Goal: Task Accomplishment & Management: Manage account settings

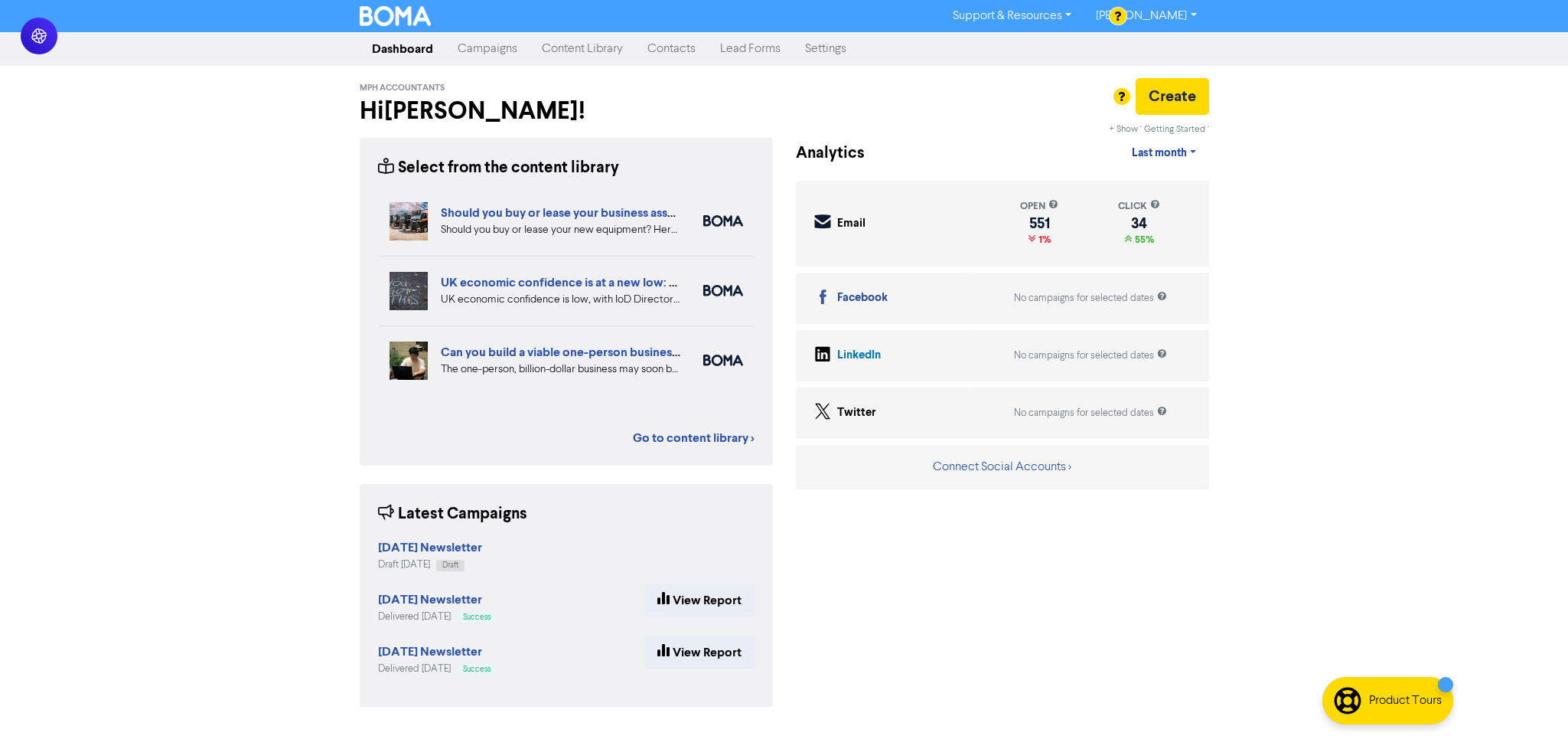
click at [517, 48] on link "Campaigns" at bounding box center [487, 49] width 84 height 31
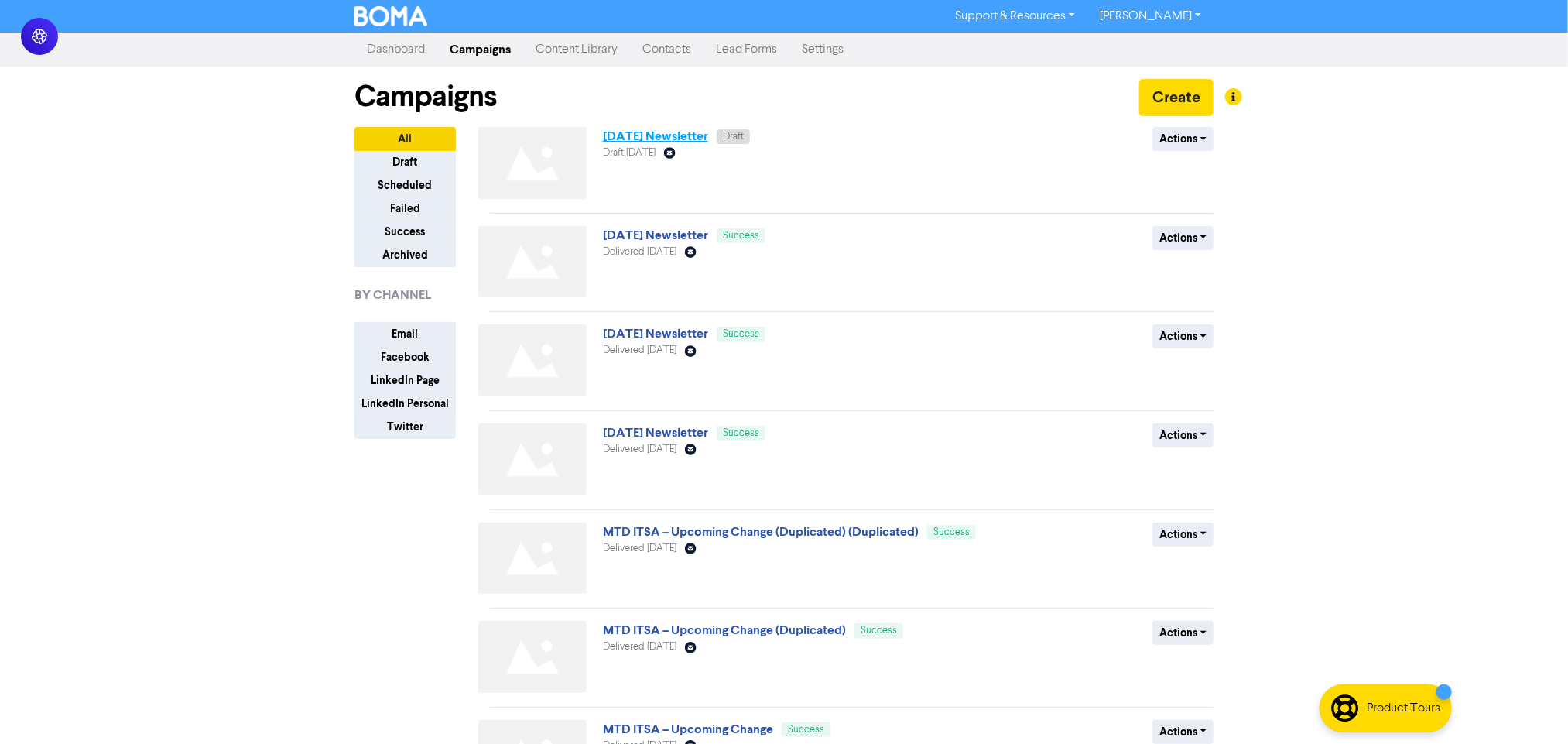
click at [646, 133] on link "[DATE] Newsletter" at bounding box center [656, 135] width 105 height 15
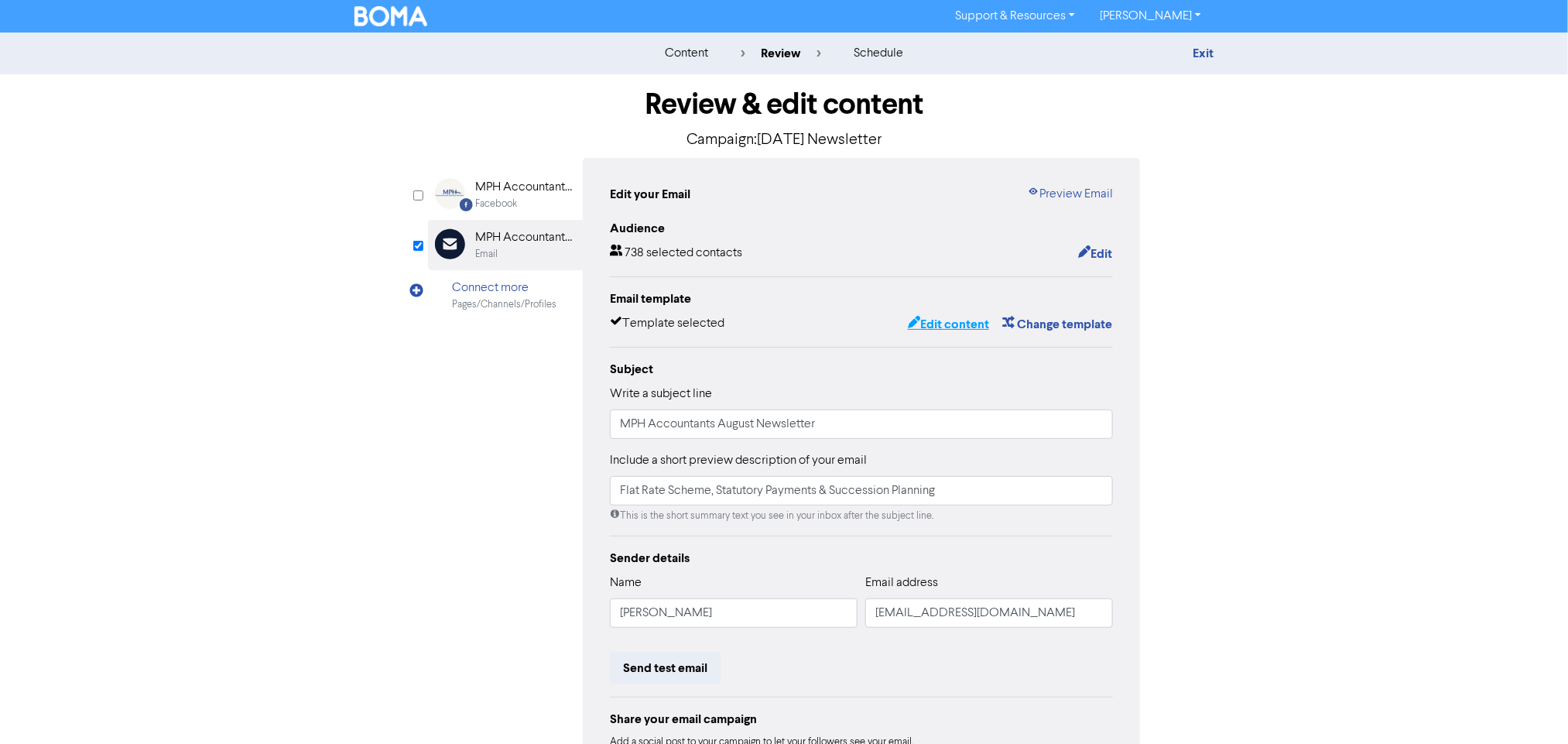
click at [947, 321] on button "Edit content" at bounding box center [949, 324] width 83 height 20
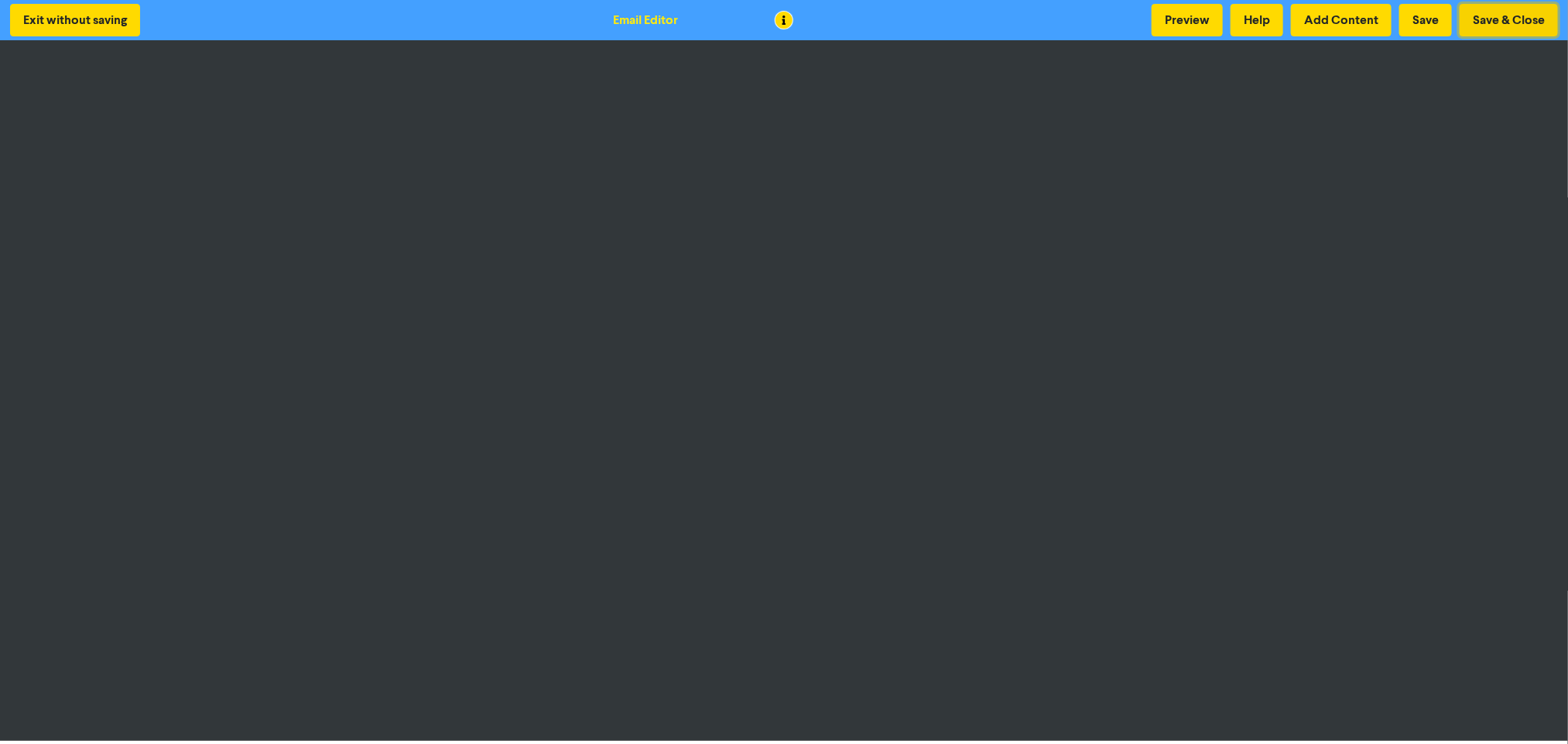
click at [1510, 13] on button "Save & Close" at bounding box center [1509, 20] width 99 height 33
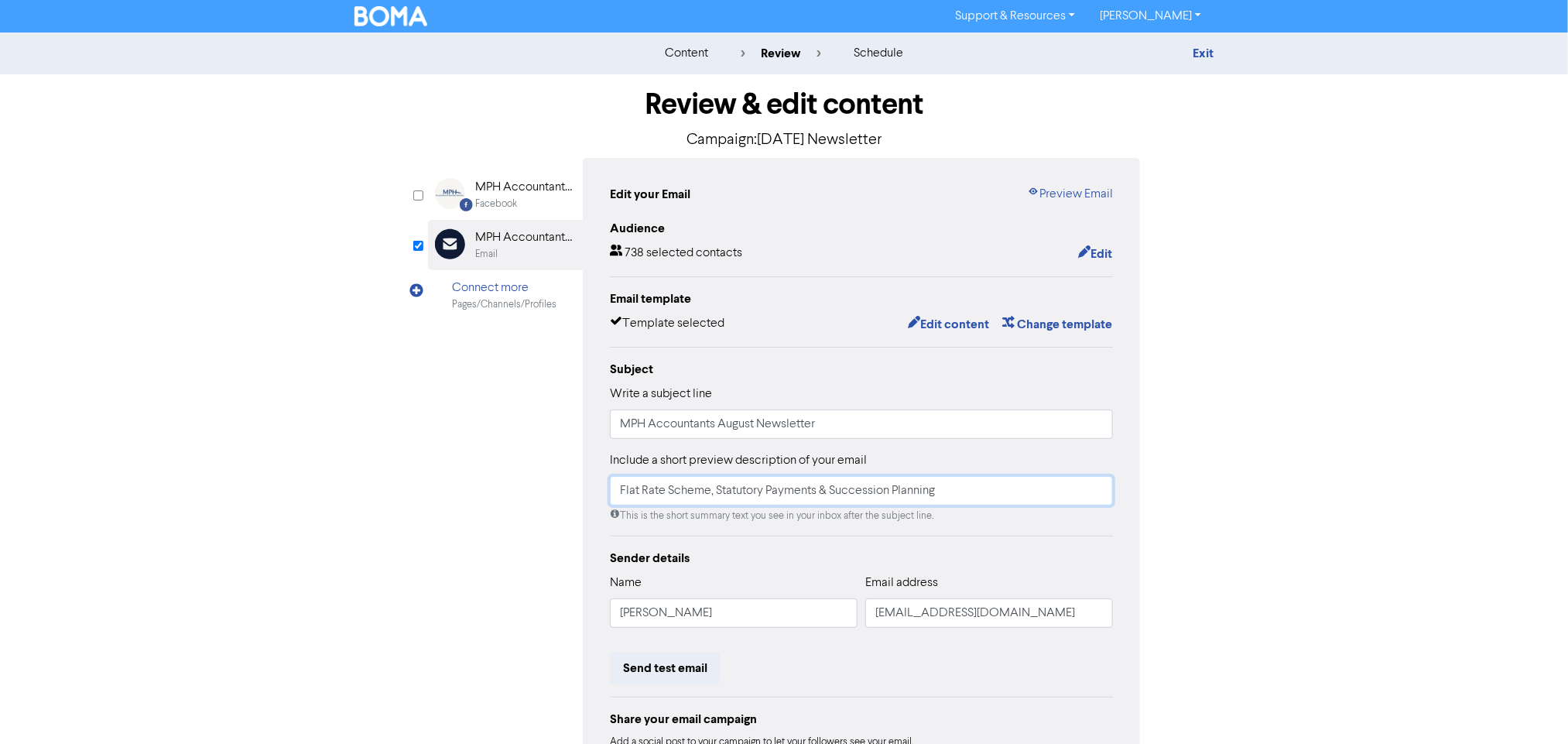
drag, startPoint x: 972, startPoint y: 491, endPoint x: 349, endPoint y: 495, distance: 623.0
click at [349, 495] on div "Review & edit content Campaign: [DATE] Newsletter Facebook Created with Sketch.…" at bounding box center [784, 479] width 883 height 811
type input "Customer Feedback, Cost of Sales & Undercharging"
click at [349, 495] on div "Review & edit content Campaign: [DATE] Newsletter Facebook Created with Sketch.…" at bounding box center [784, 479] width 883 height 811
click at [973, 494] on input "Customer Feedback, Cost of Sales & Undercharging" at bounding box center [861, 490] width 503 height 29
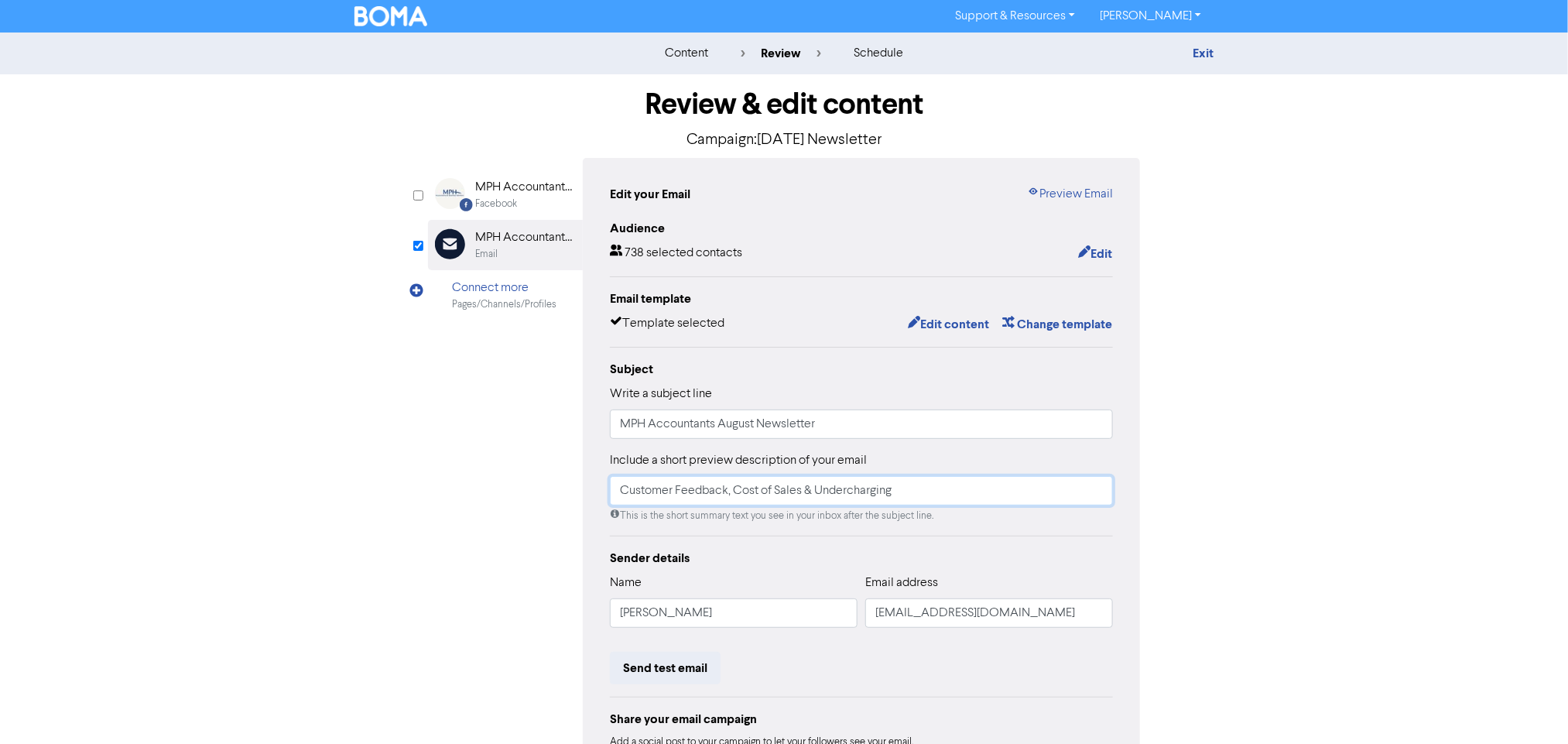
scroll to position [146, 0]
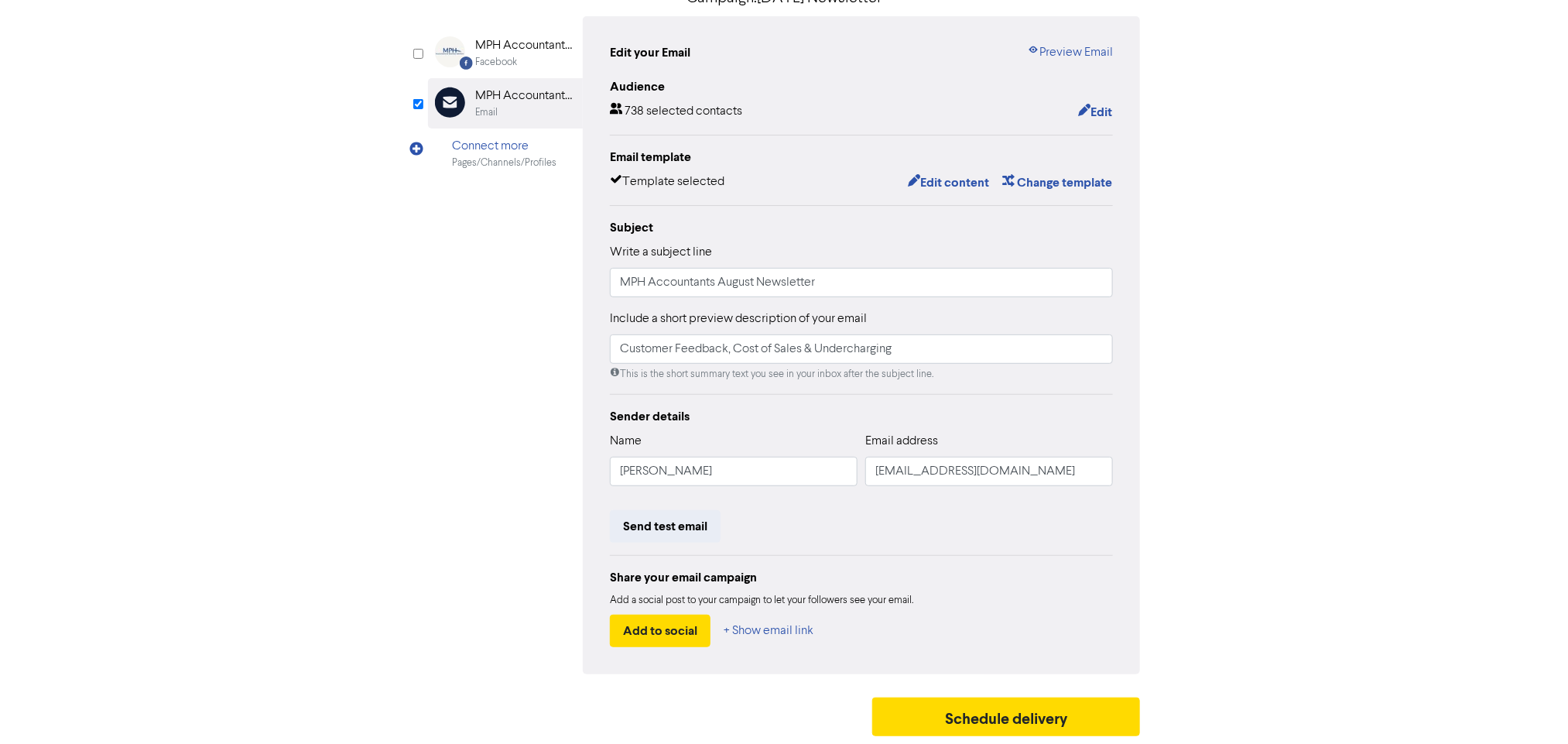
click at [989, 581] on div "Share your email campaign" at bounding box center [861, 577] width 503 height 18
click at [1102, 49] on link "Preview Email" at bounding box center [1071, 52] width 86 height 18
click at [1103, 105] on button "Edit" at bounding box center [1095, 111] width 36 height 20
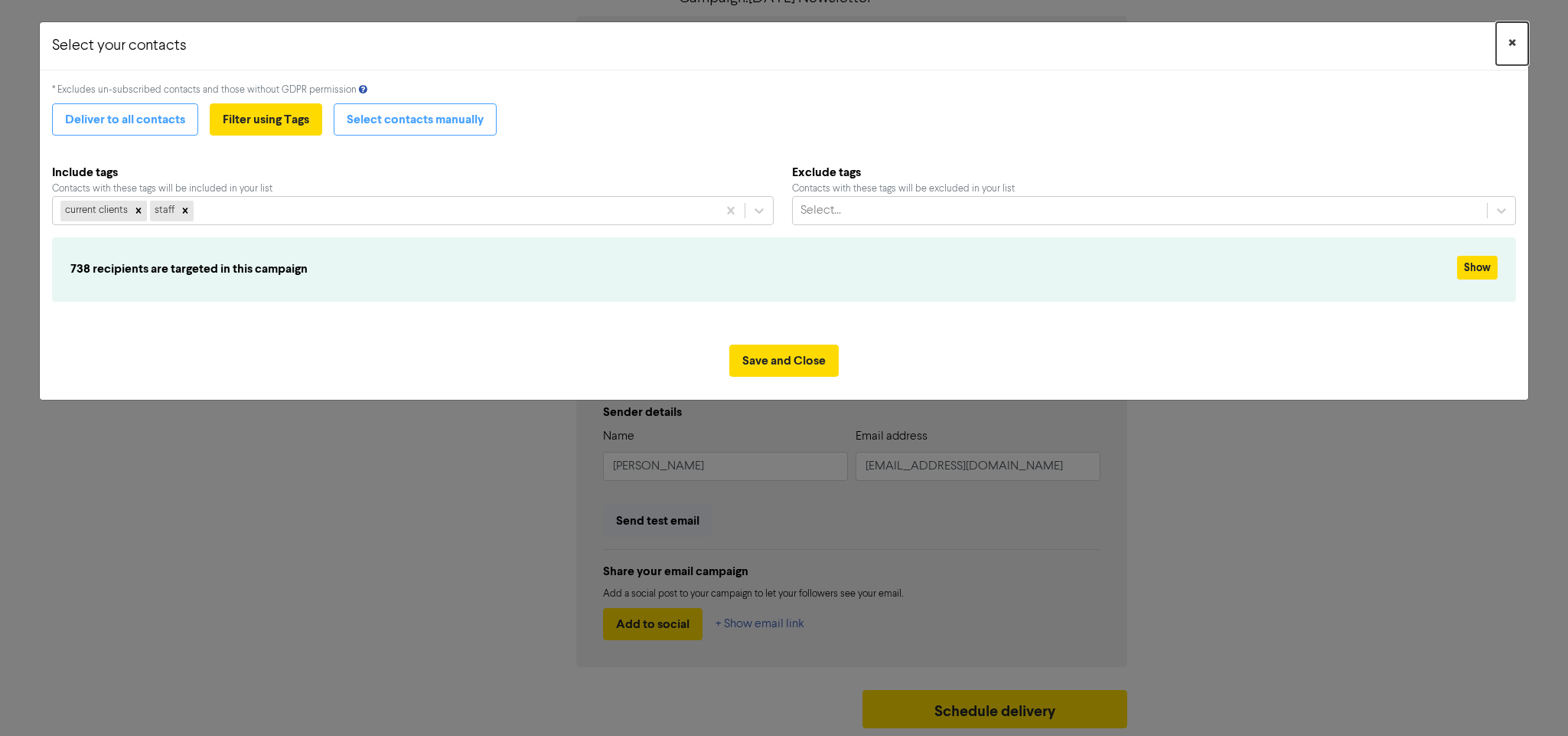
click at [1508, 37] on span "×" at bounding box center [1512, 43] width 8 height 23
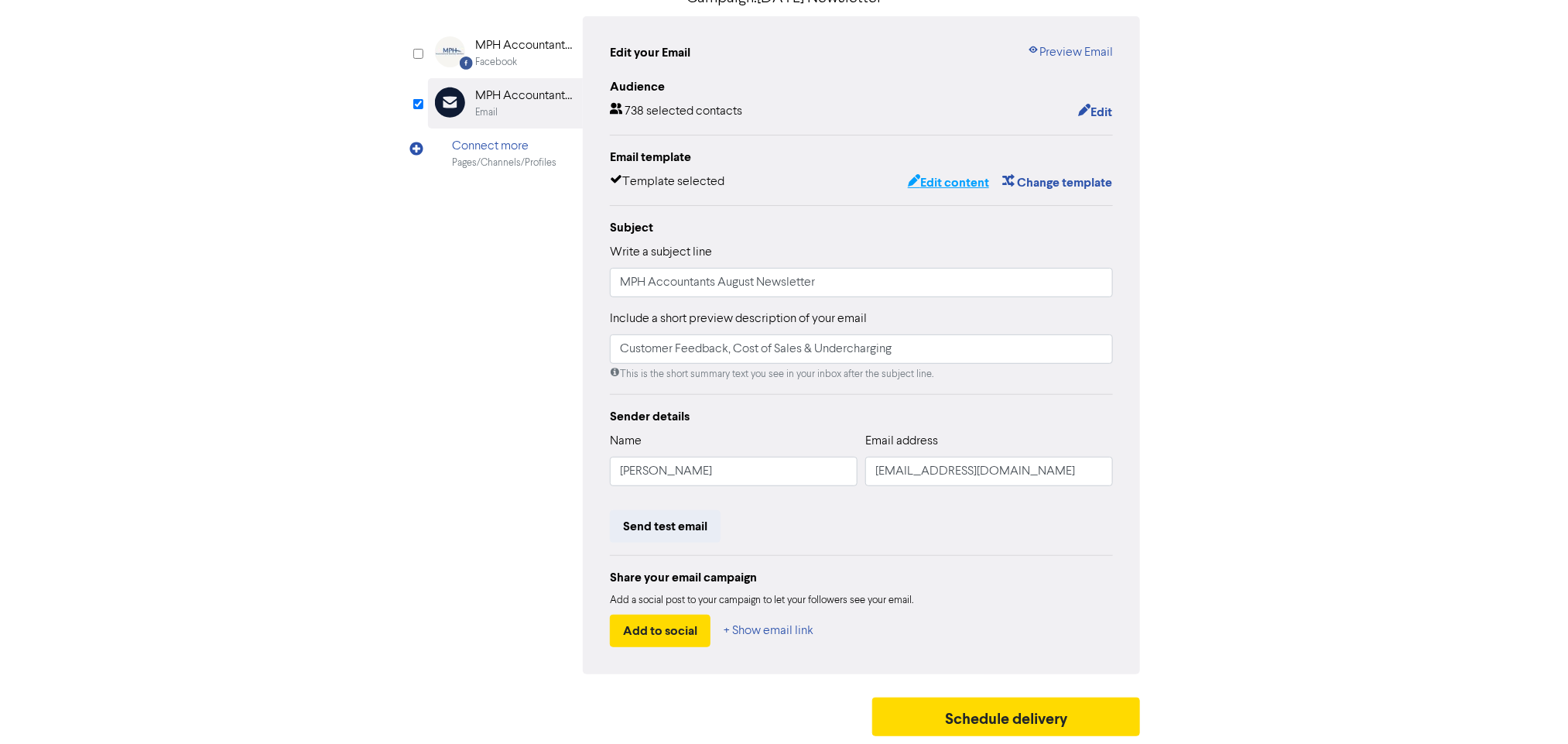
click at [941, 184] on button "Edit content" at bounding box center [949, 182] width 83 height 20
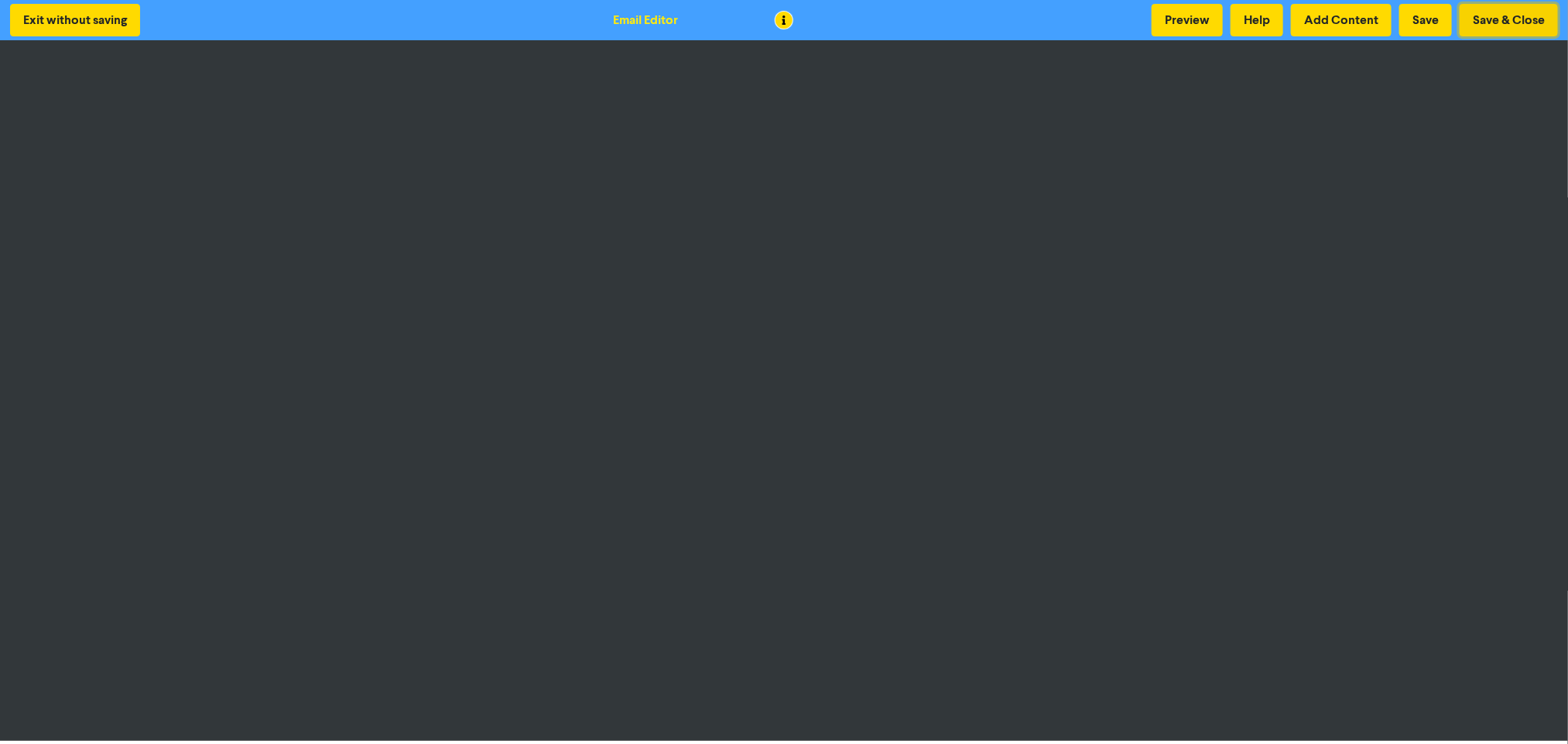
click at [1512, 21] on button "Save & Close" at bounding box center [1509, 20] width 99 height 33
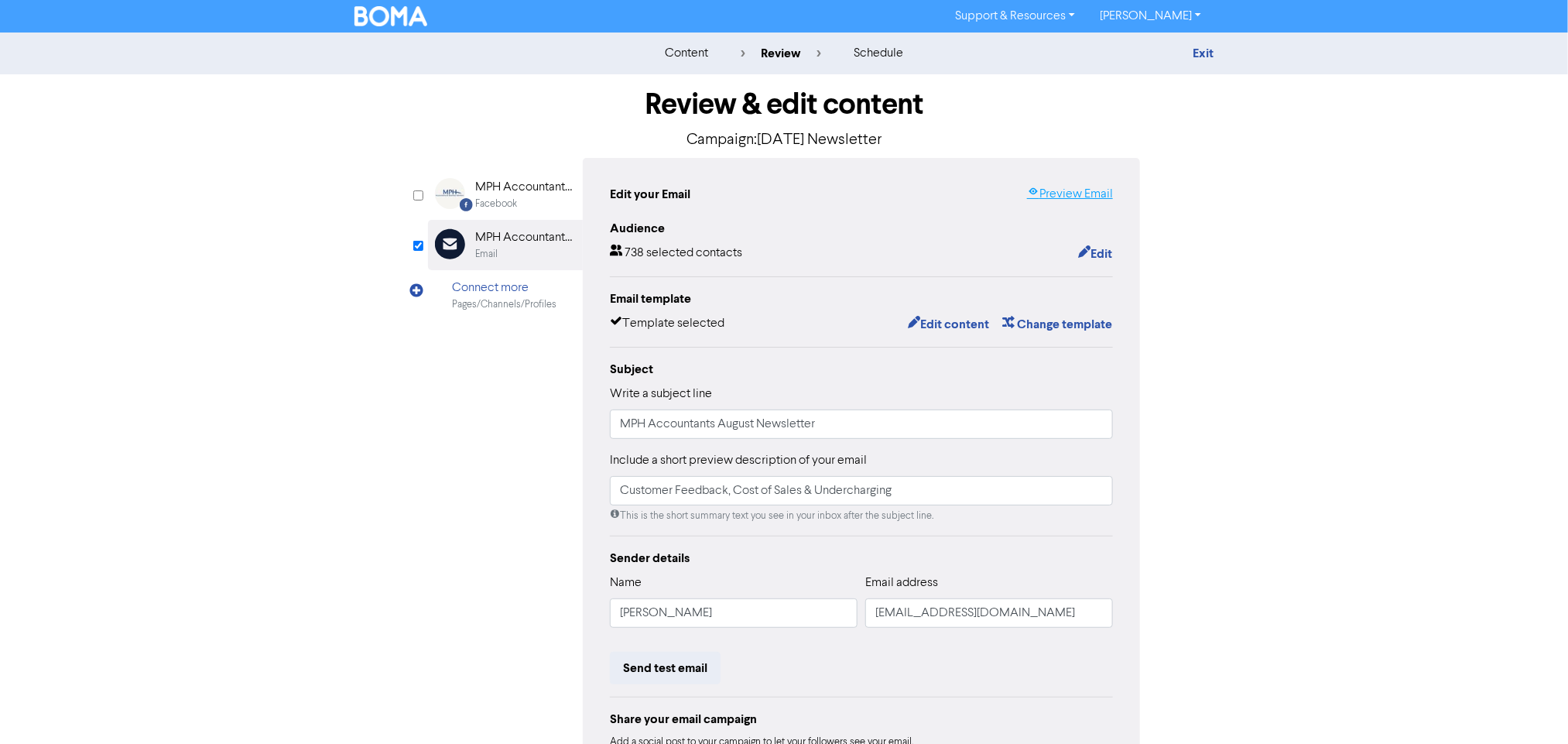
click at [1074, 193] on link "Preview Email" at bounding box center [1071, 193] width 86 height 18
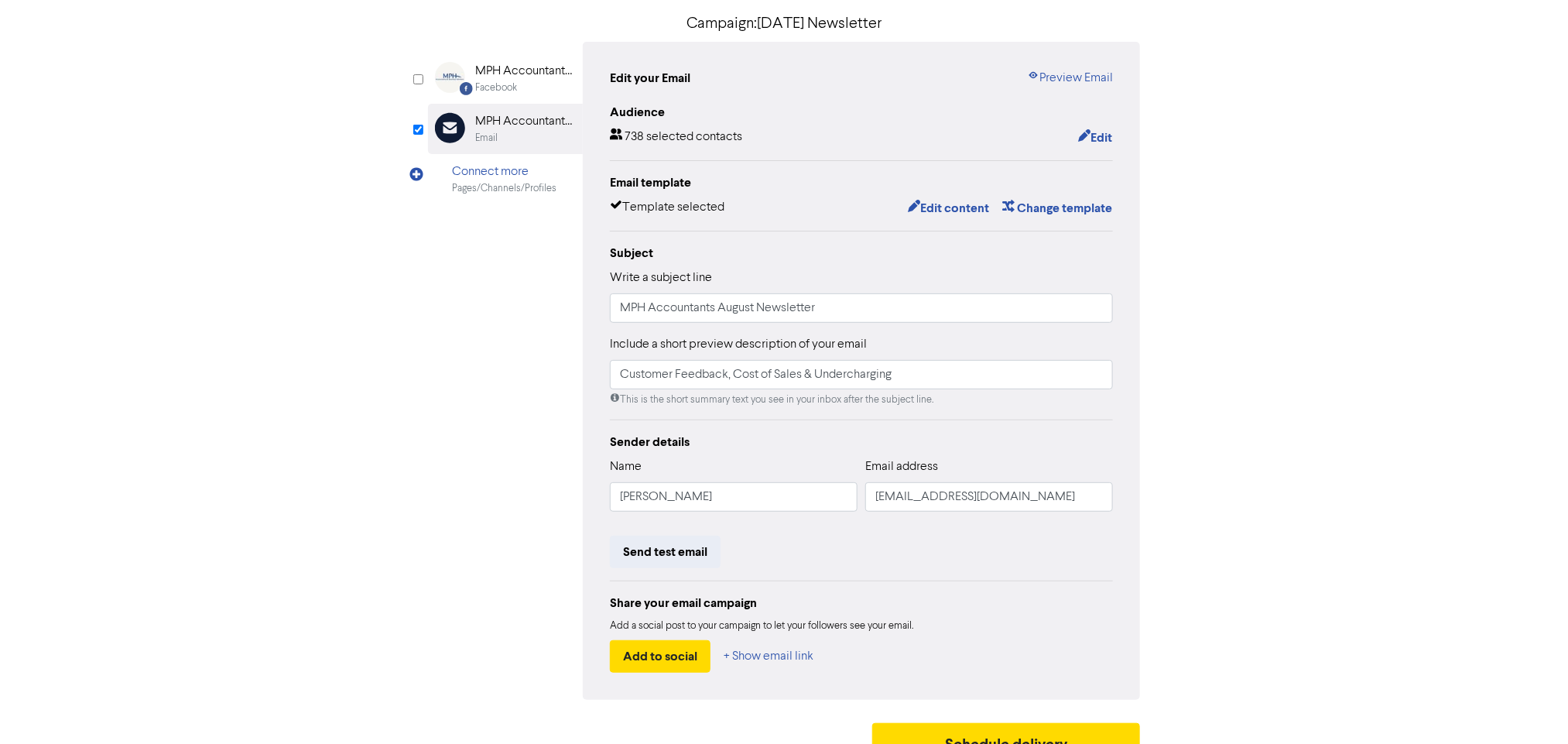
scroll to position [146, 0]
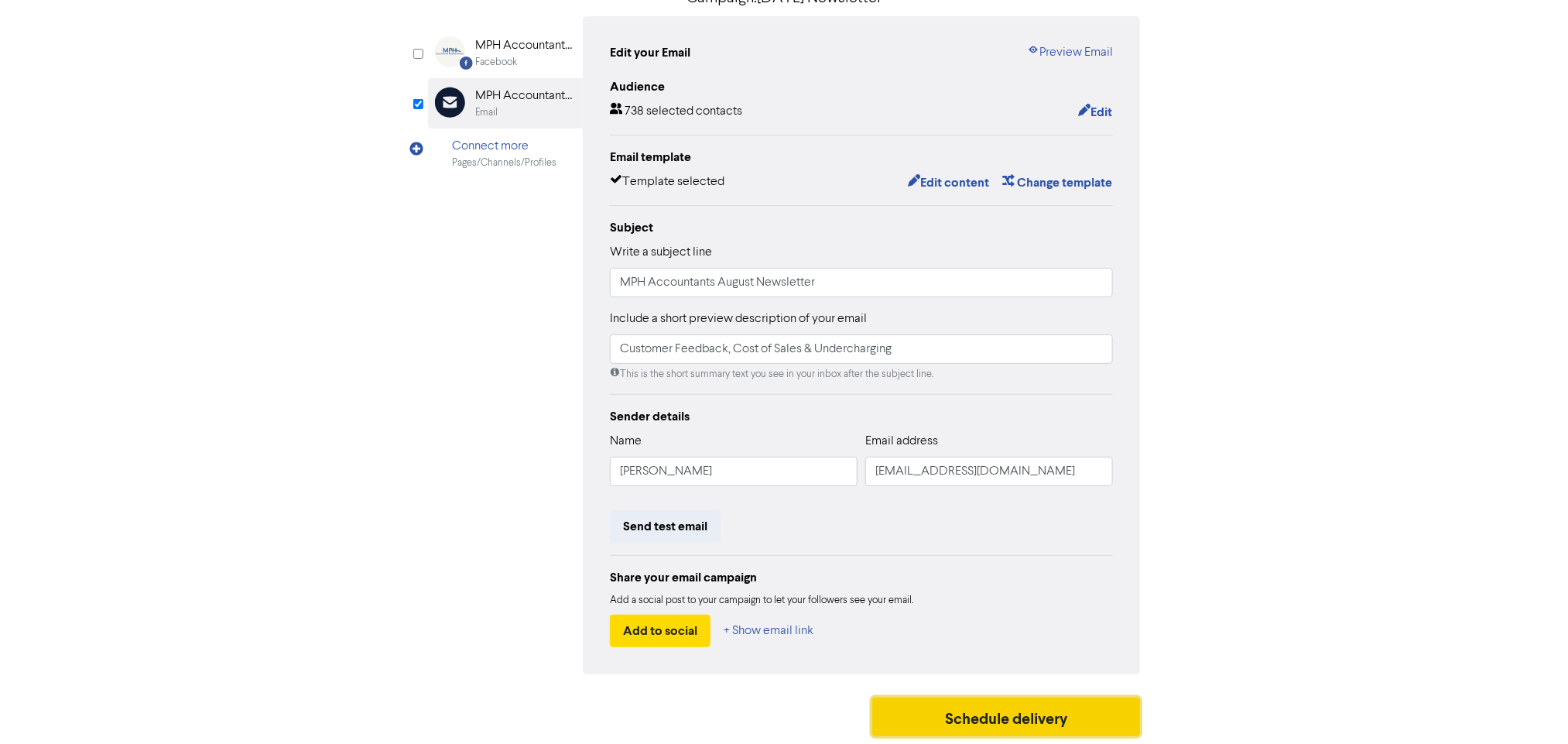
click at [954, 722] on button "Schedule delivery" at bounding box center [1006, 716] width 268 height 39
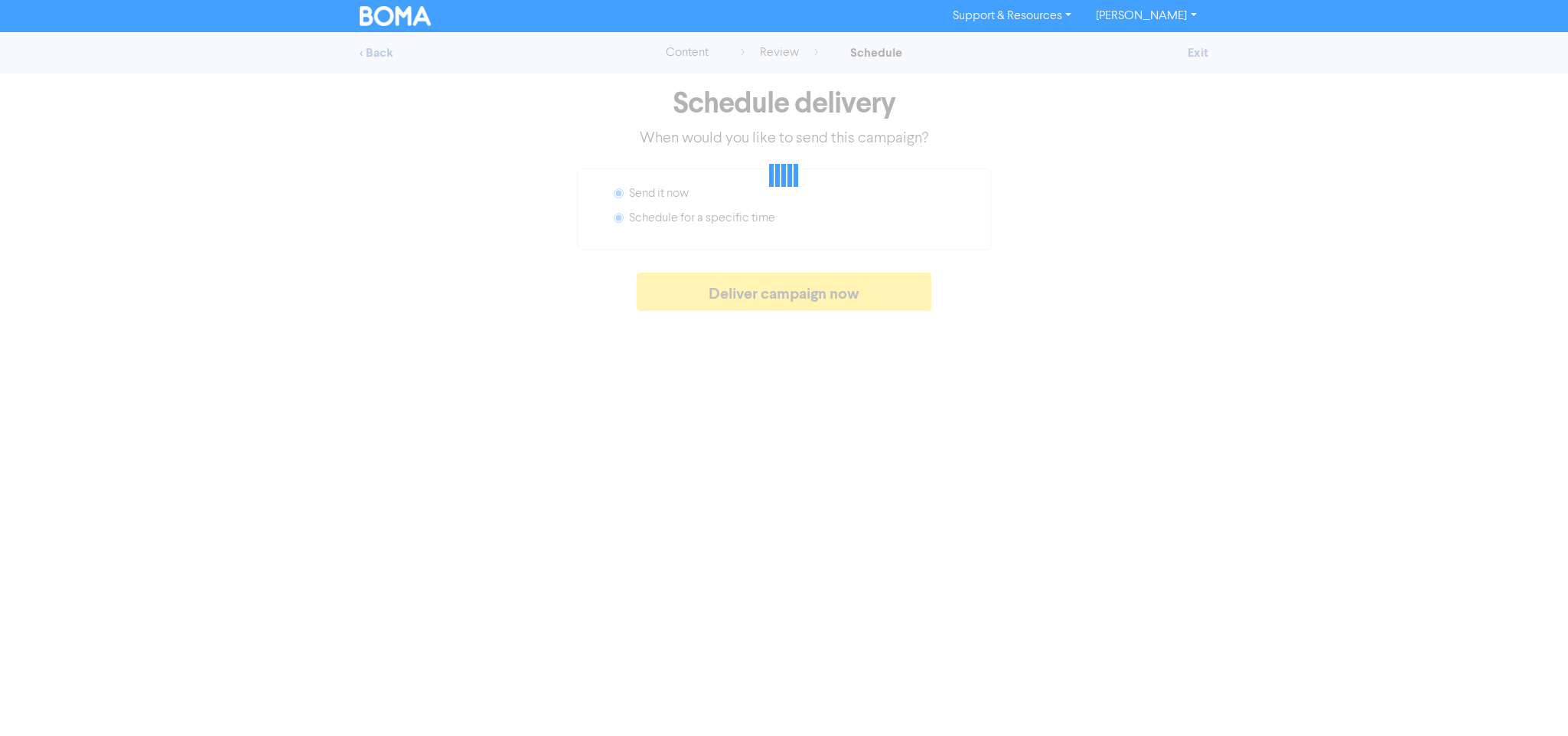
radio input "false"
radio input "true"
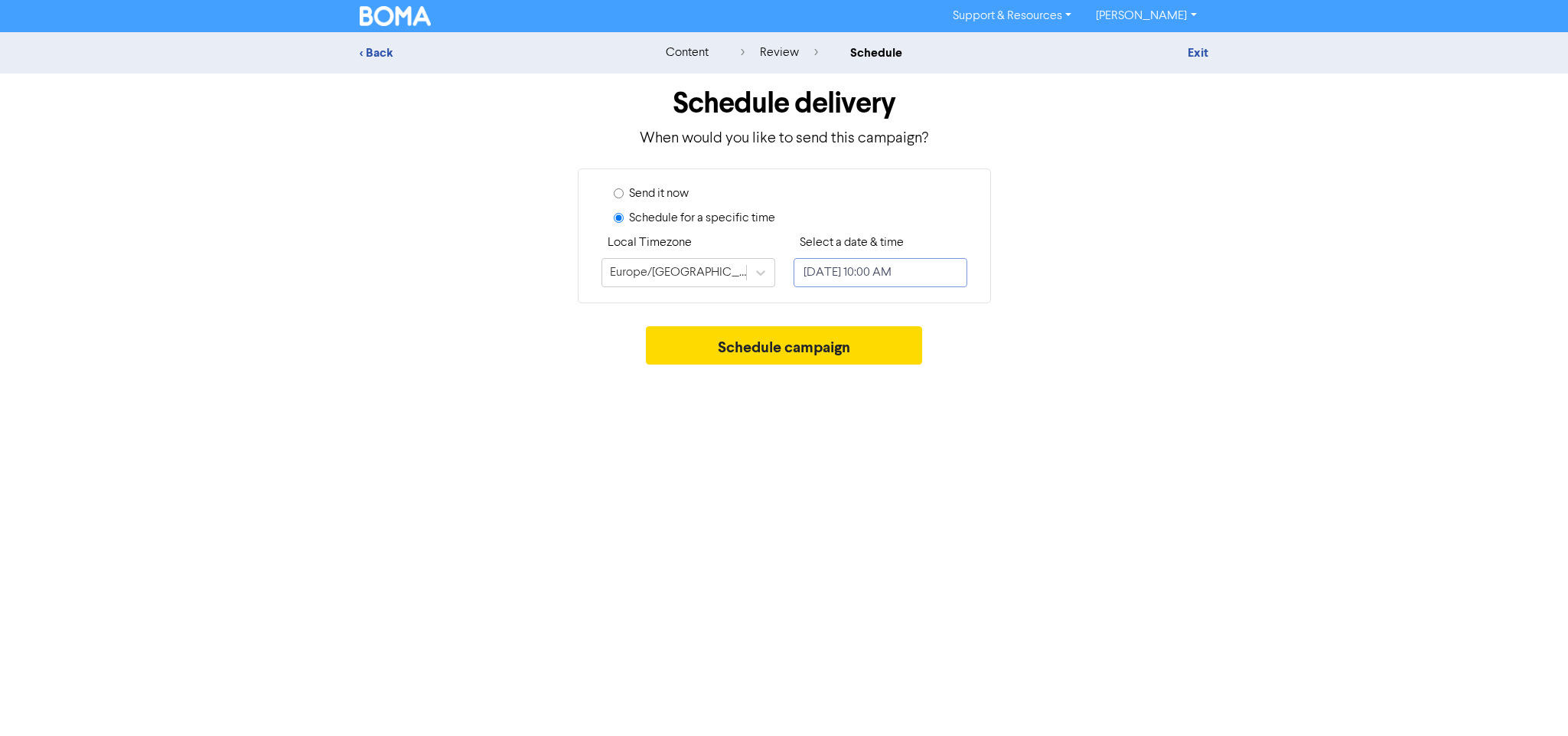
click at [861, 280] on input "[DATE] 10:00 AM" at bounding box center [880, 272] width 174 height 29
select select "7"
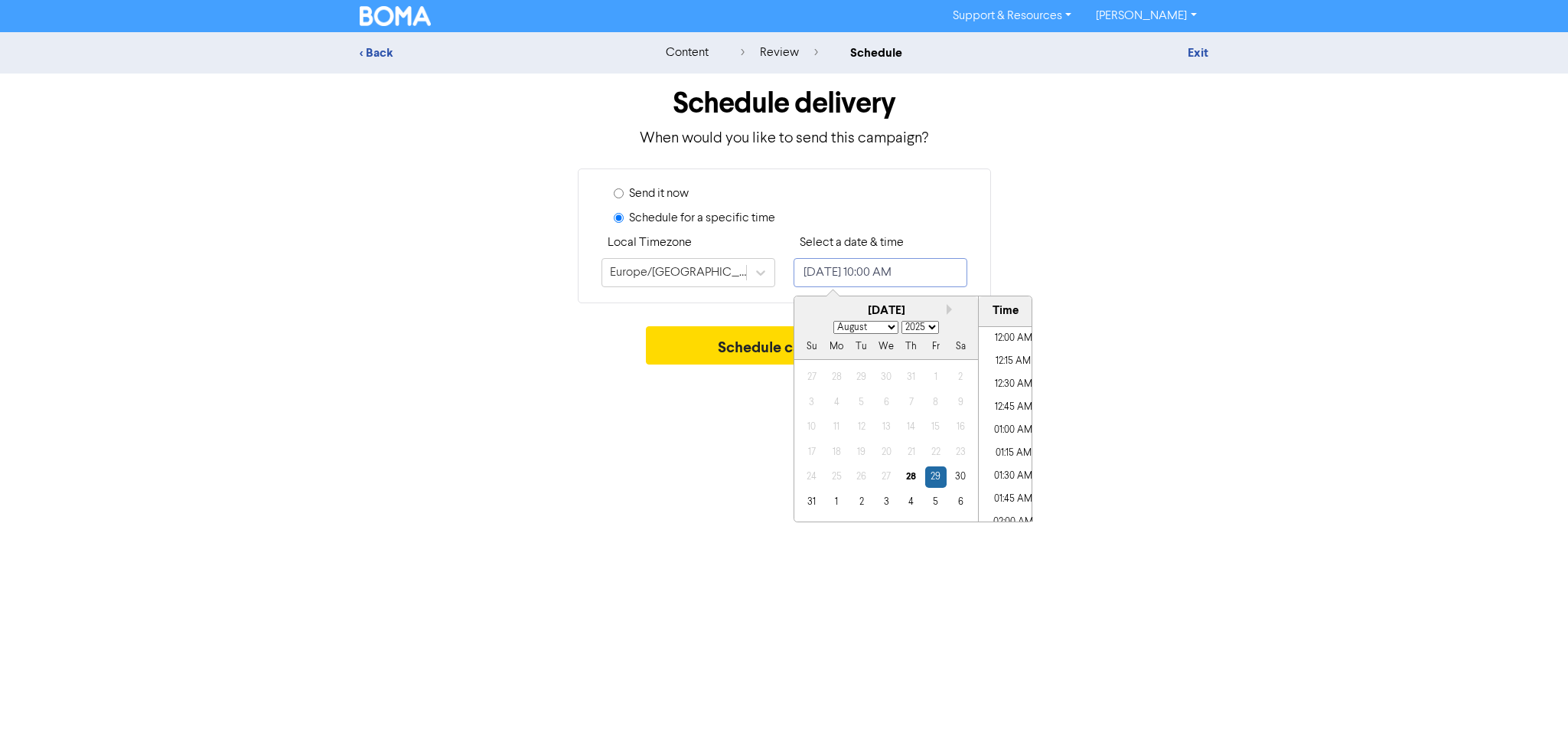
scroll to position [832, 0]
click at [941, 480] on div "29" at bounding box center [935, 476] width 20 height 20
click at [1125, 379] on div "Support & Resources Video Tutorials FAQ & Guides Marketing Education [PERSON_NA…" at bounding box center [784, 368] width 1568 height 736
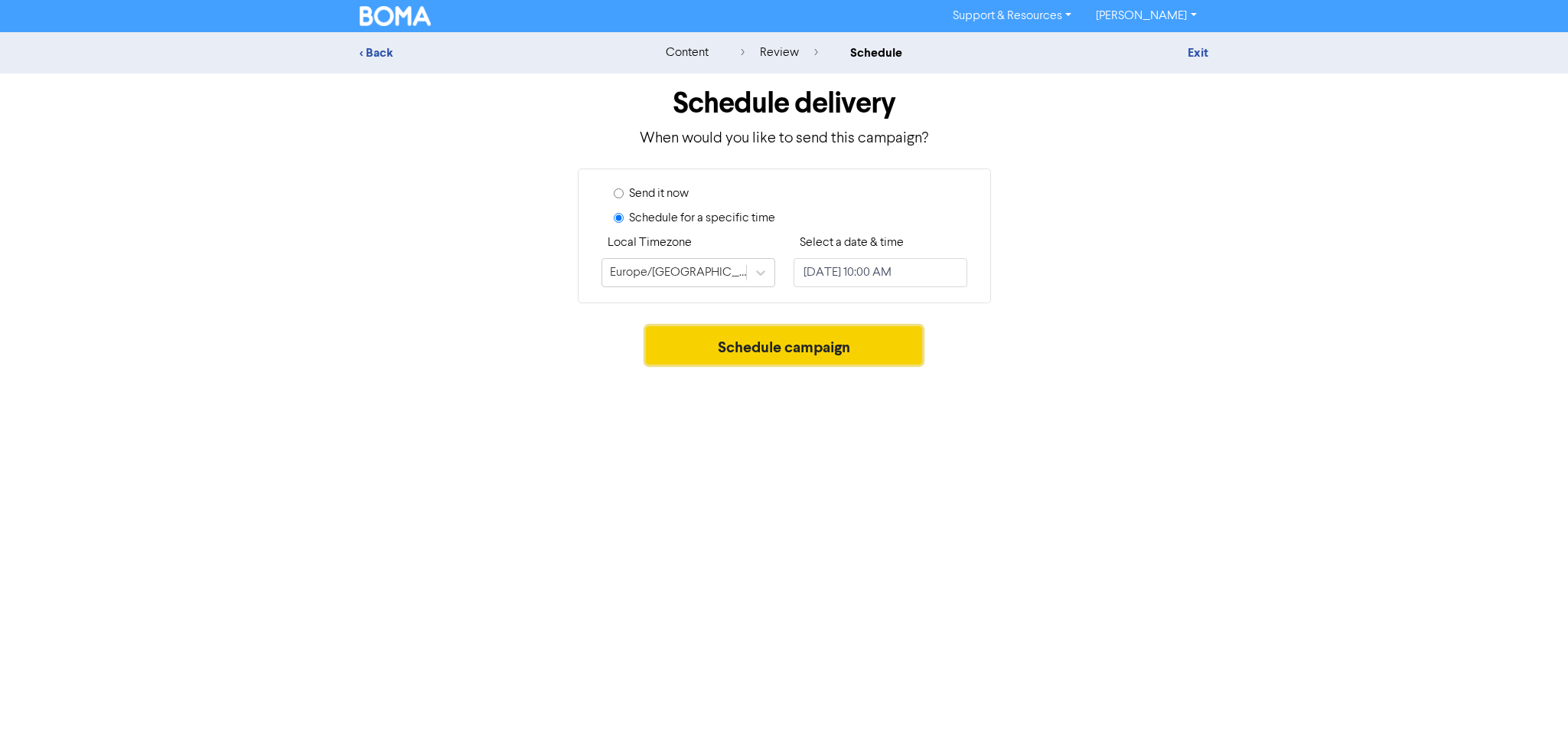
click at [887, 341] on button "Schedule campaign" at bounding box center [784, 345] width 276 height 39
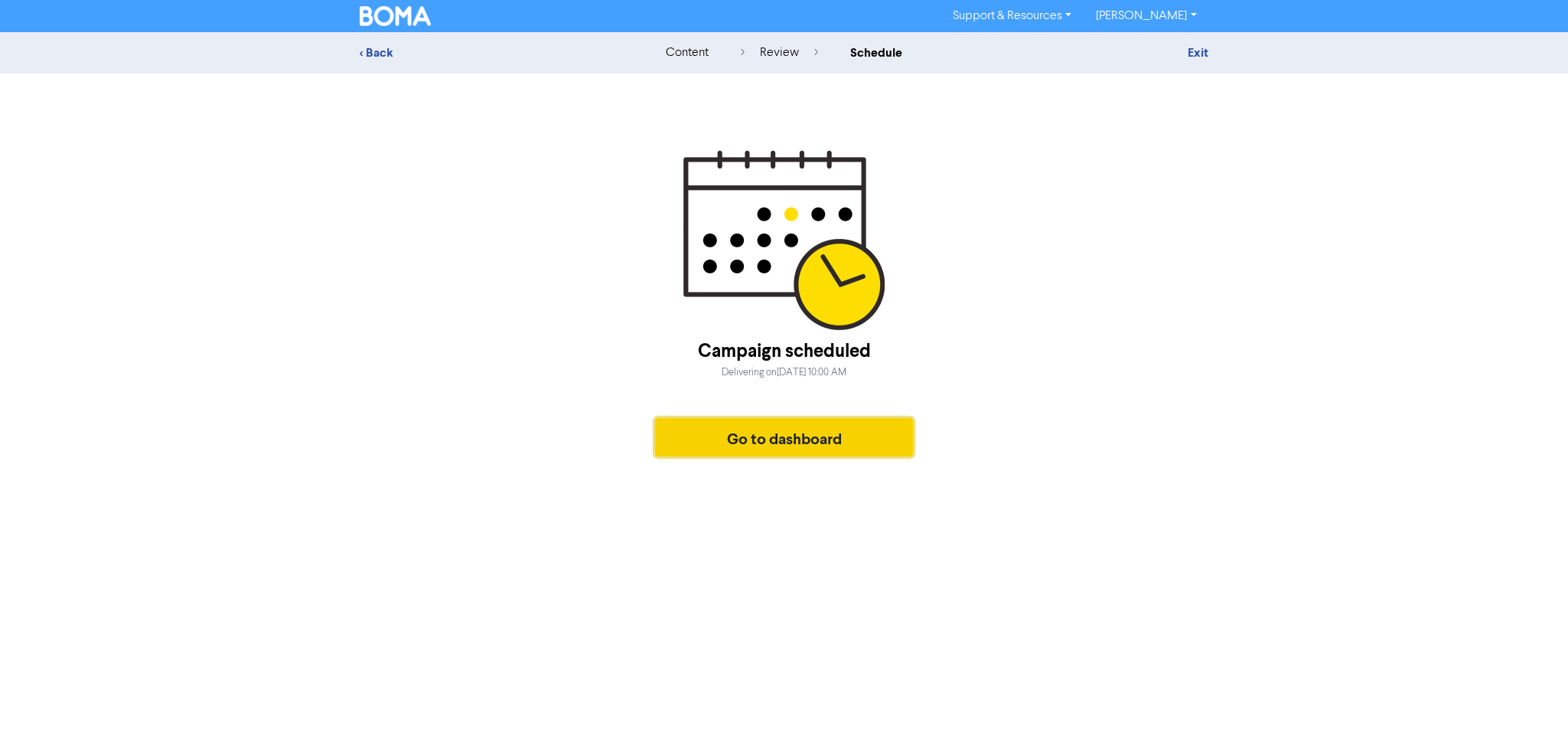
click at [854, 423] on button "Go to dashboard" at bounding box center [784, 437] width 259 height 39
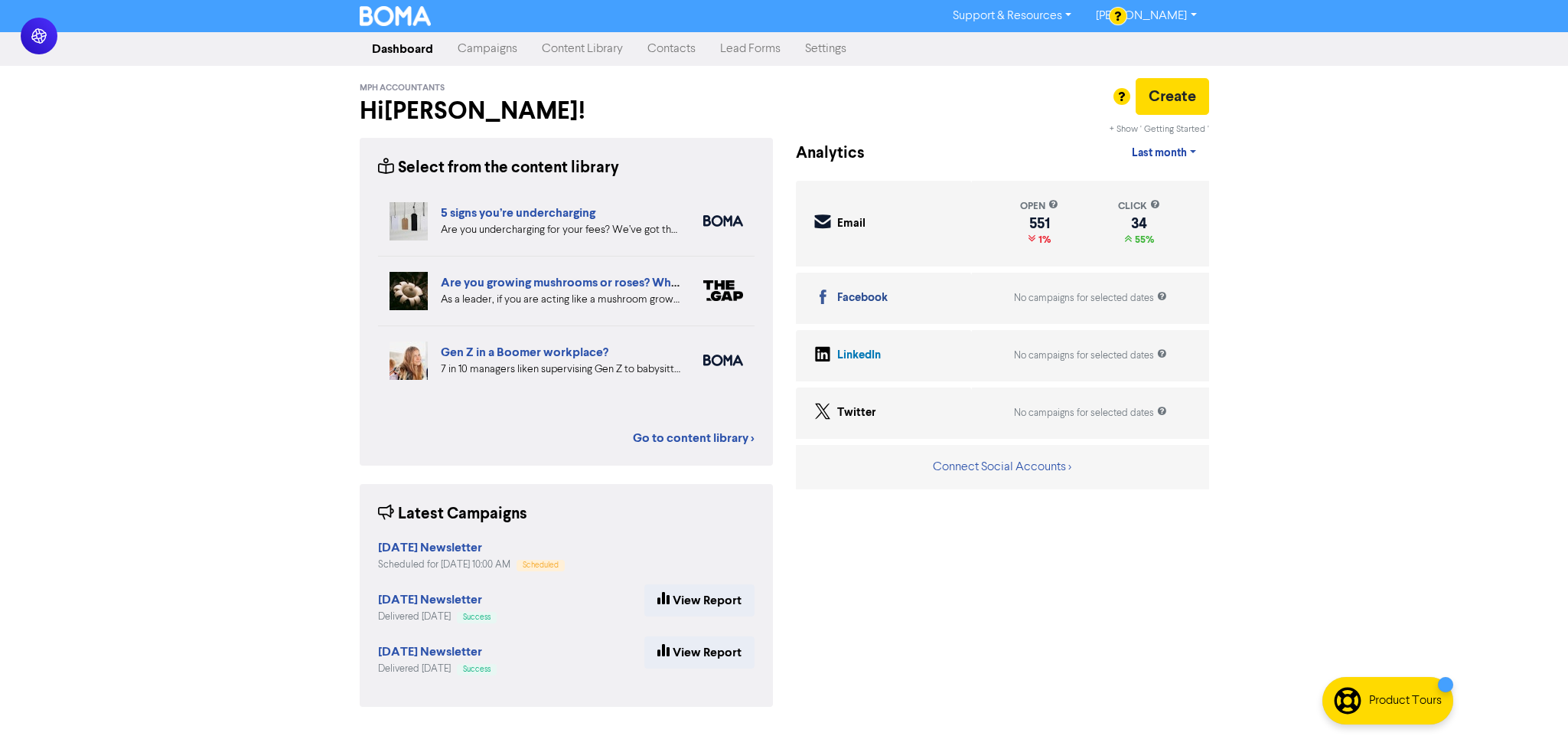
click at [921, 659] on div "+ Show ' Getting Started ' Analytics Last month Last 7 days Last month Custom d…" at bounding box center [1002, 431] width 436 height 587
click at [93, 418] on div "Support & Resources Video Tutorials FAQ & Guides Marketing Education [PERSON_NA…" at bounding box center [784, 368] width 1568 height 736
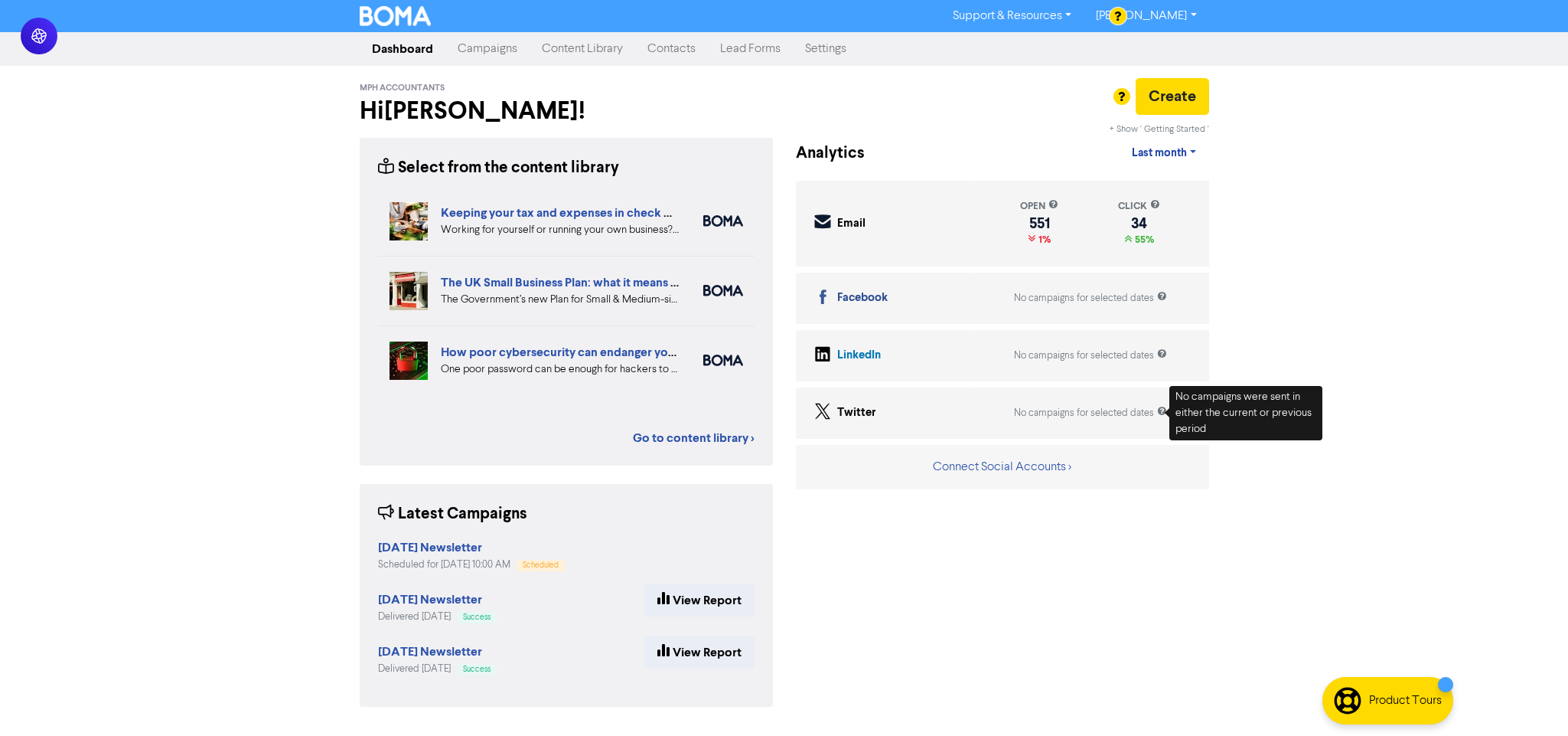
click at [1286, 352] on div "Support & Resources Video Tutorials FAQ & Guides Marketing Education [PERSON_NA…" at bounding box center [784, 368] width 1568 height 736
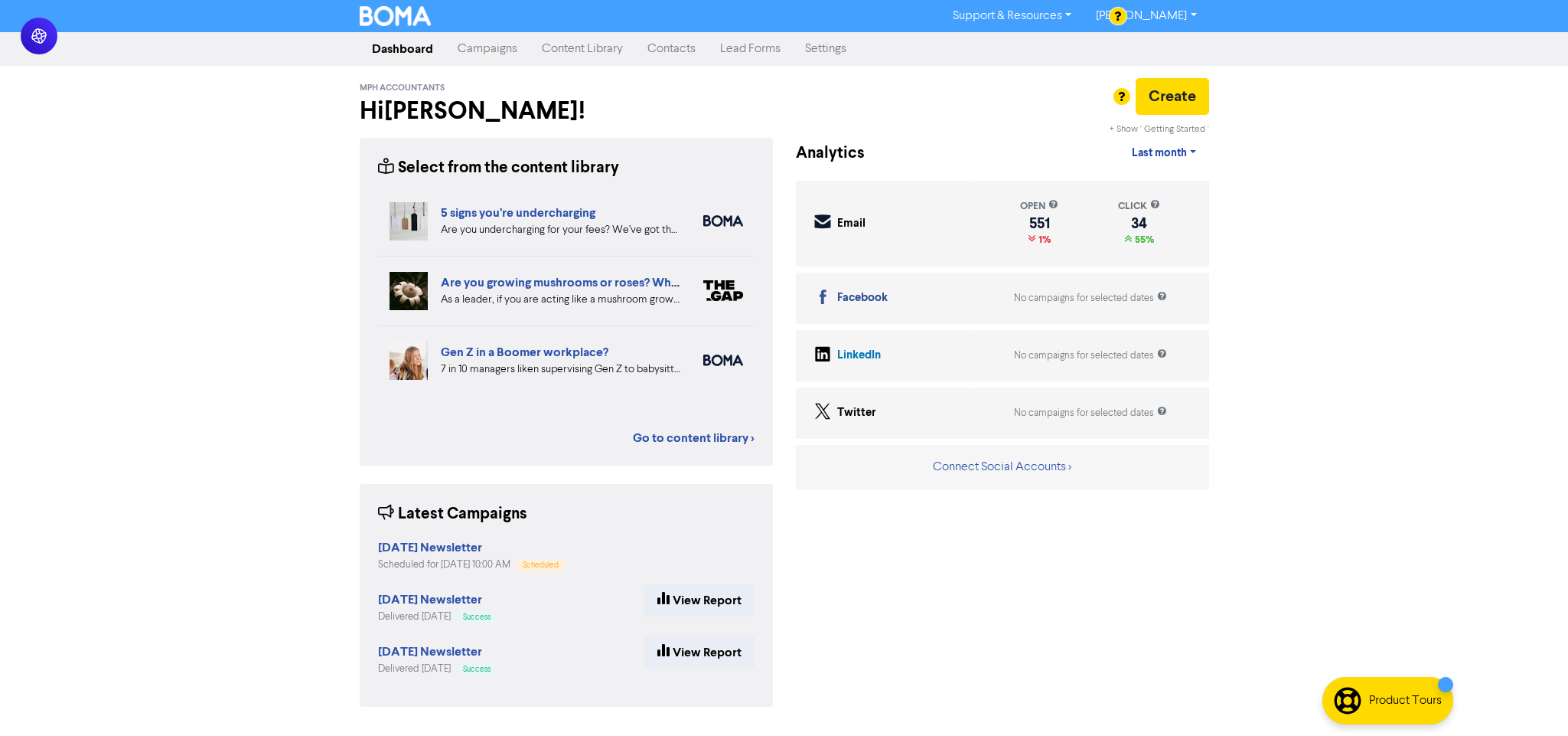
drag, startPoint x: 211, startPoint y: 368, endPoint x: 209, endPoint y: 600, distance: 232.0
click at [211, 368] on div "Support & Resources Video Tutorials FAQ & Guides Marketing Education [PERSON_NA…" at bounding box center [784, 368] width 1568 height 736
click at [205, 364] on div "Support & Resources Video Tutorials FAQ & Guides Marketing Education [PERSON_NA…" at bounding box center [784, 368] width 1568 height 736
